Goal: Task Accomplishment & Management: Manage account settings

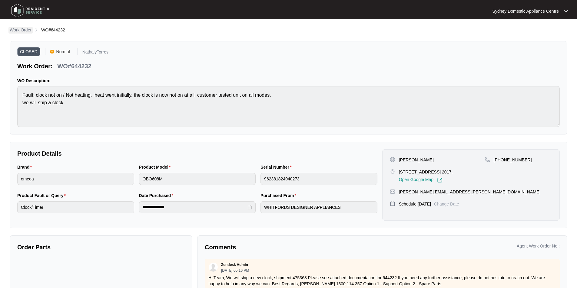
click at [18, 31] on p "Work Order" at bounding box center [21, 30] width 22 height 6
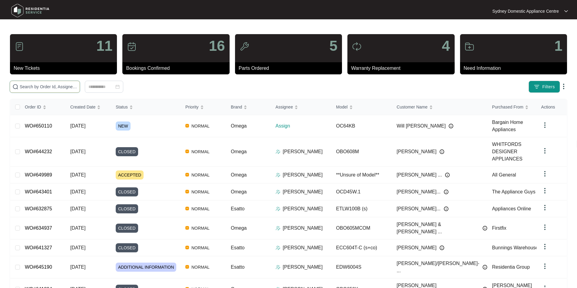
click at [58, 85] on input "text" at bounding box center [49, 87] width 58 height 7
paste input "650110"
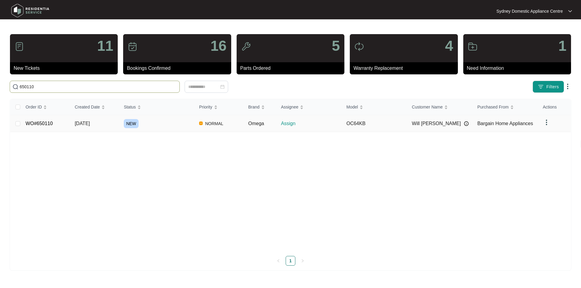
type input "650110"
click at [41, 124] on link "WO#650110" at bounding box center [39, 123] width 27 height 5
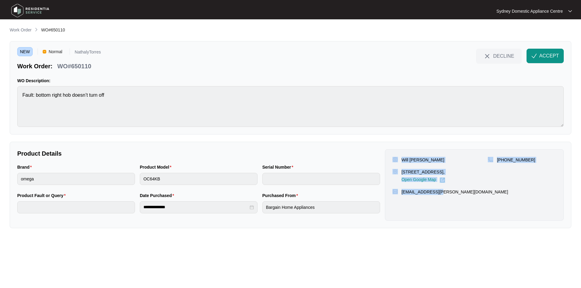
drag, startPoint x: 443, startPoint y: 201, endPoint x: 390, endPoint y: 154, distance: 70.8
click at [390, 154] on div "Will [PERSON_NAME] [STREET_ADDRESS], Open Google Map [PHONE_NUMBER] [EMAIL_ADDR…" at bounding box center [474, 185] width 179 height 71
copy div "Will [PERSON_NAME] [STREET_ADDRESS], Open Google Map [PHONE_NUMBER] [EMAIL_ADDR…"
click at [552, 55] on span "ACCEPT" at bounding box center [549, 55] width 20 height 7
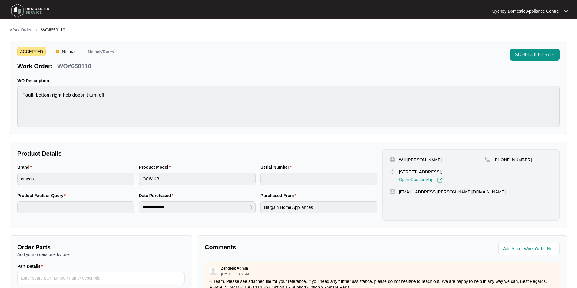
click at [332, 71] on div "ACCEPTED Normal NathalyTorres Work Order: WO#650110 SCHEDULE DATE WO Descriptio…" at bounding box center [288, 88] width 557 height 94
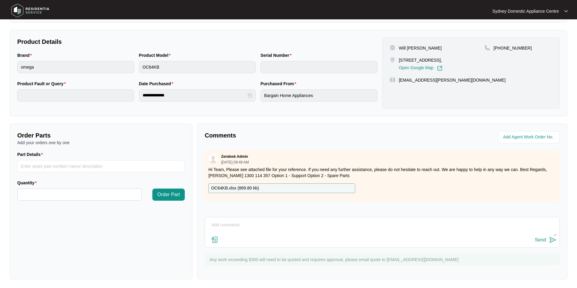
scroll to position [113, 0]
